Goal: Task Accomplishment & Management: Manage account settings

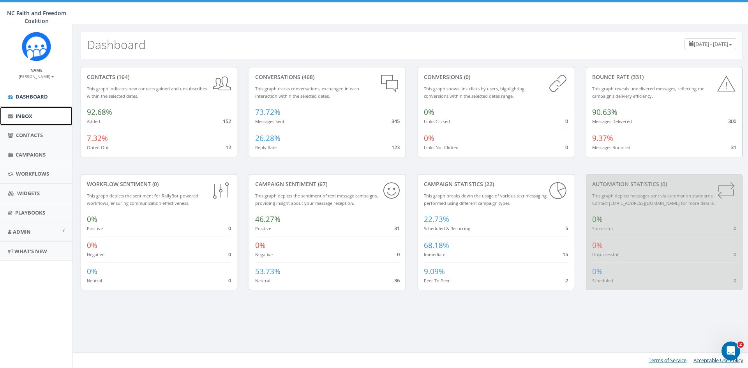
click at [32, 117] on span "Inbox" at bounding box center [24, 116] width 17 height 7
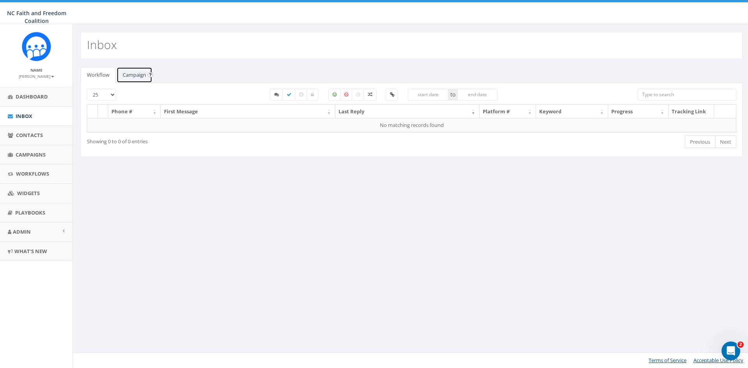
click at [132, 75] on link "Campaign" at bounding box center [135, 75] width 36 height 16
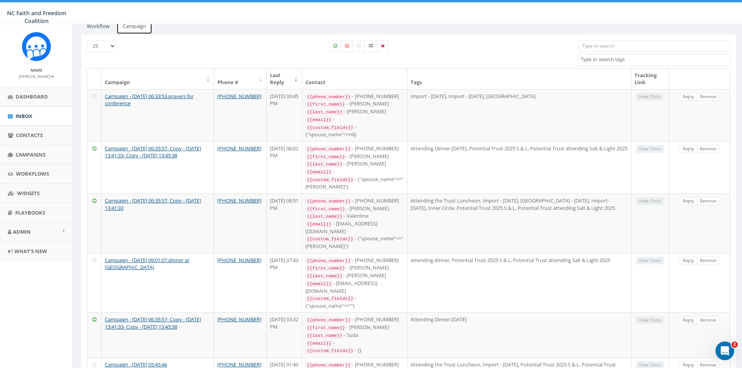
scroll to position [39, 0]
